Goal: Task Accomplishment & Management: Manage account settings

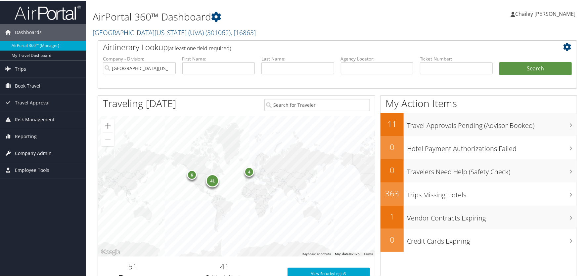
click at [37, 153] on span "Company Admin" at bounding box center [33, 153] width 37 height 17
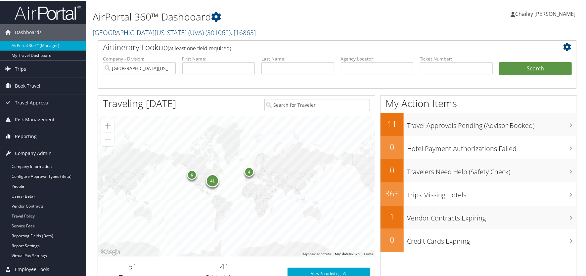
click at [27, 135] on span "Reporting" at bounding box center [26, 136] width 22 height 17
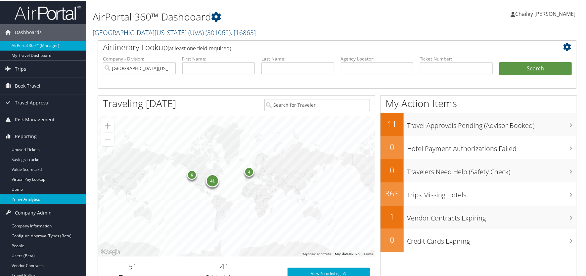
click at [23, 195] on link "Prime Analytics" at bounding box center [43, 199] width 86 height 10
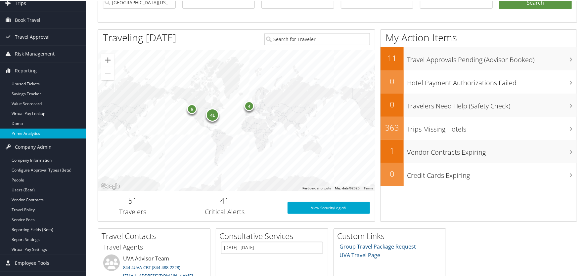
scroll to position [155, 0]
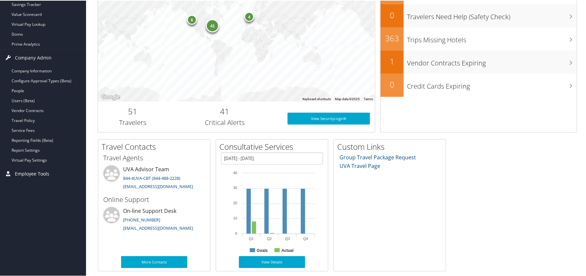
click at [40, 172] on span "Employee Tools" at bounding box center [32, 173] width 34 height 17
click at [37, 86] on link "People" at bounding box center [43, 90] width 86 height 10
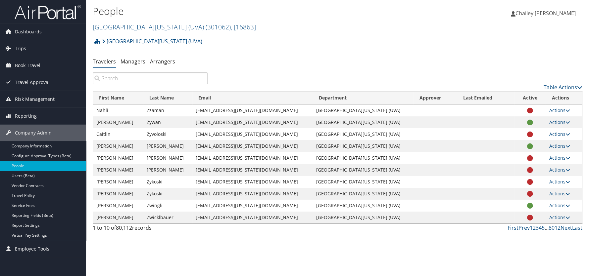
drag, startPoint x: 138, startPoint y: 79, endPoint x: 142, endPoint y: 68, distance: 12.7
click at [141, 71] on div "University of Virginia (UVA) Account Structure University of Virginia (UVA) (30…" at bounding box center [337, 135] width 489 height 201
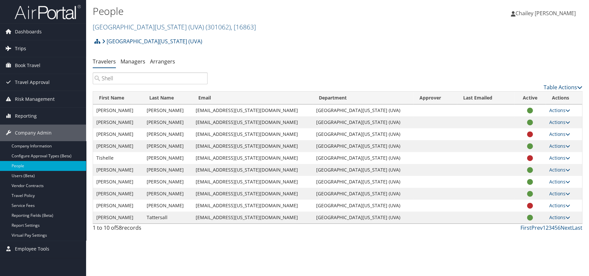
drag, startPoint x: 121, startPoint y: 74, endPoint x: 40, endPoint y: 54, distance: 82.9
click at [41, 55] on div "Dashboards AirPortal 360™ (Manager) My Travel Dashboard Trips Airtinerary® Look…" at bounding box center [294, 138] width 589 height 276
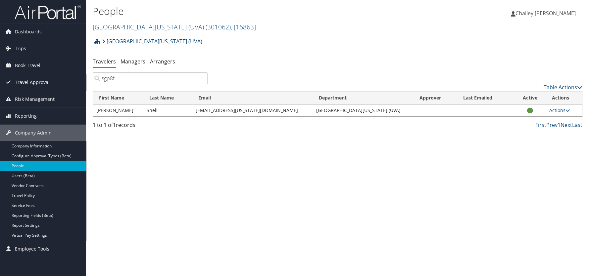
drag, startPoint x: 139, startPoint y: 75, endPoint x: 49, endPoint y: 80, distance: 90.5
click at [49, 80] on div "Dashboards AirPortal 360™ (Manager) My Travel Dashboard Trips Airtinerary® Look…" at bounding box center [294, 138] width 589 height 276
click at [142, 78] on input "her2ua" at bounding box center [150, 78] width 115 height 12
drag, startPoint x: 142, startPoint y: 78, endPoint x: 68, endPoint y: 69, distance: 74.6
click at [67, 72] on div "Dashboards AirPortal 360™ (Manager) My Travel Dashboard Trips Airtinerary® Look…" at bounding box center [294, 138] width 589 height 276
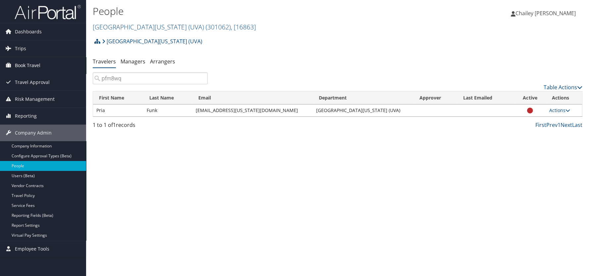
type input "pfm8wq"
click at [24, 65] on span "Book Travel" at bounding box center [27, 65] width 25 height 17
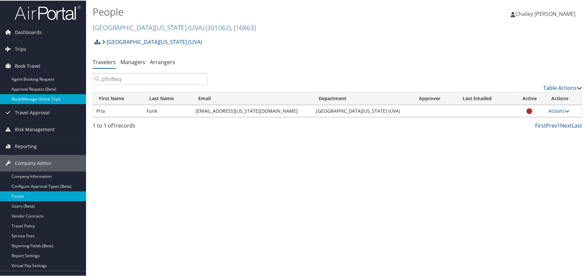
click at [28, 99] on link "Book/Manage Online Trips" at bounding box center [43, 99] width 86 height 10
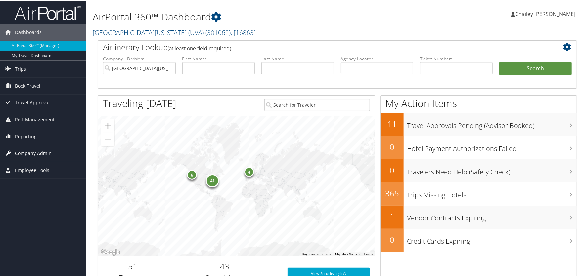
click at [43, 152] on span "Company Admin" at bounding box center [33, 153] width 37 height 17
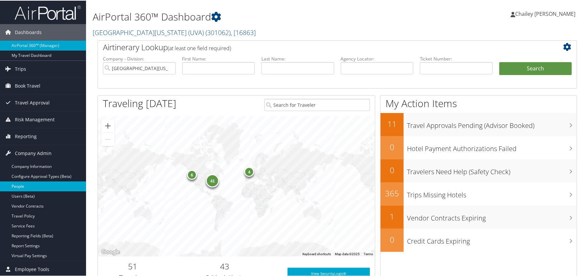
click at [26, 184] on link "People" at bounding box center [43, 186] width 86 height 10
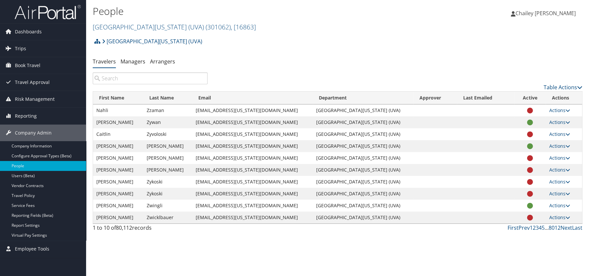
click at [152, 80] on input "search" at bounding box center [150, 78] width 115 height 12
click at [175, 79] on input "search" at bounding box center [150, 78] width 115 height 12
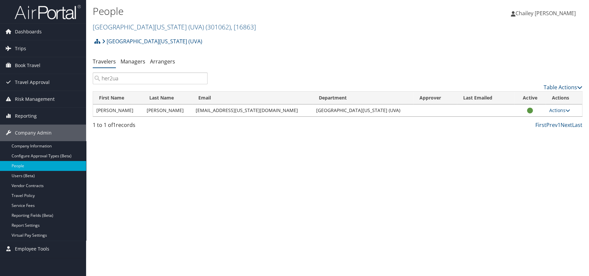
drag, startPoint x: 135, startPoint y: 76, endPoint x: 86, endPoint y: 76, distance: 49.0
click at [86, 76] on div "People University of Virginia (UVA) ( 301062 ) , [ 16863 ] University of Virgin…" at bounding box center [337, 138] width 503 height 276
type input "pfm8"
click at [561, 111] on link "Actions" at bounding box center [559, 110] width 21 height 6
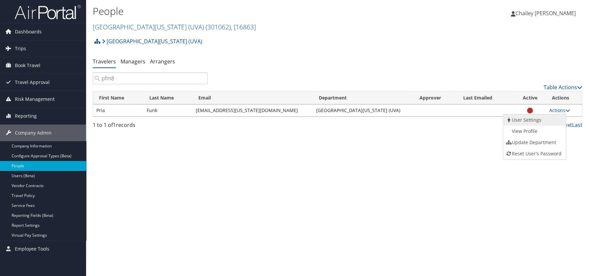
click at [536, 122] on link "User Settings" at bounding box center [533, 119] width 61 height 11
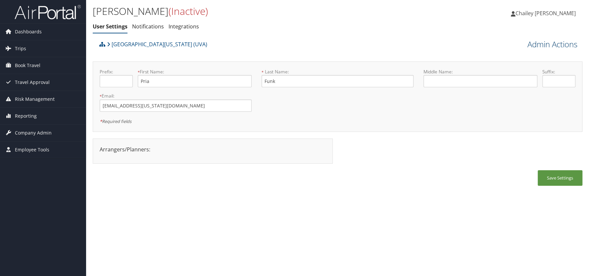
click at [550, 44] on link "Admin Actions" at bounding box center [552, 44] width 50 height 11
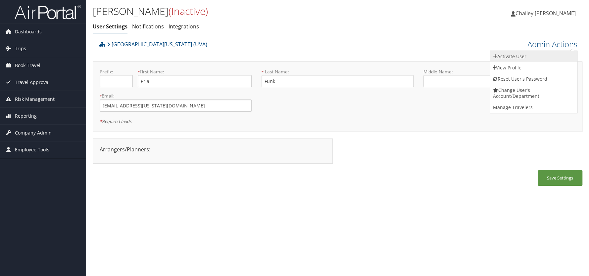
click at [509, 58] on link "Activate User" at bounding box center [533, 56] width 87 height 11
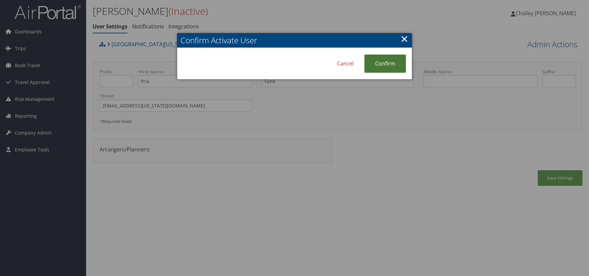
click at [381, 59] on link "Confirm" at bounding box center [385, 64] width 42 height 18
